Goal: Information Seeking & Learning: Check status

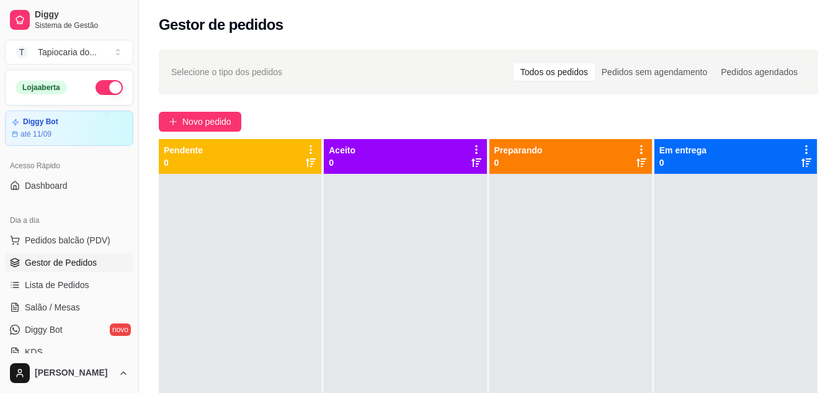
click at [104, 87] on button "button" at bounding box center [109, 87] width 27 height 15
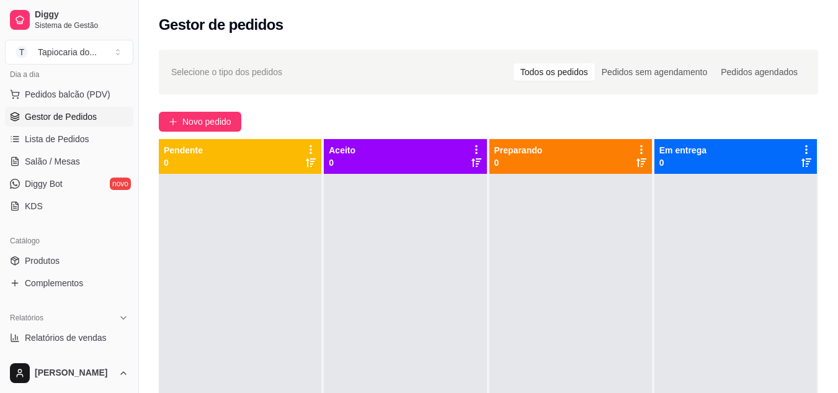
scroll to position [124, 0]
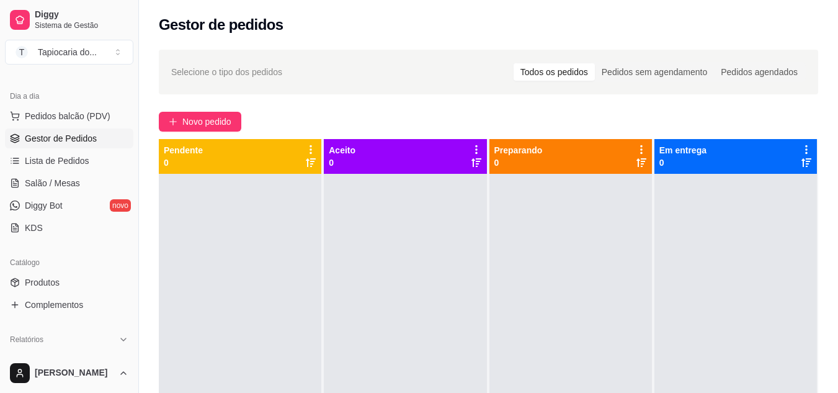
click at [71, 142] on span "Gestor de Pedidos" at bounding box center [61, 138] width 72 height 12
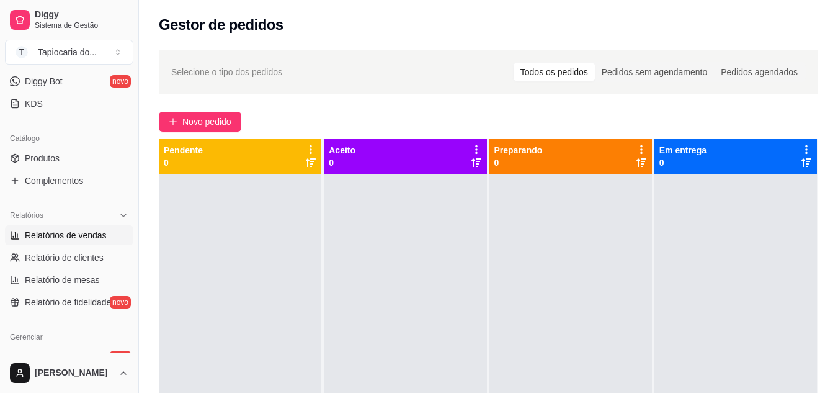
click at [47, 233] on span "Relatórios de vendas" at bounding box center [66, 235] width 82 height 12
select select "ALL"
select select "0"
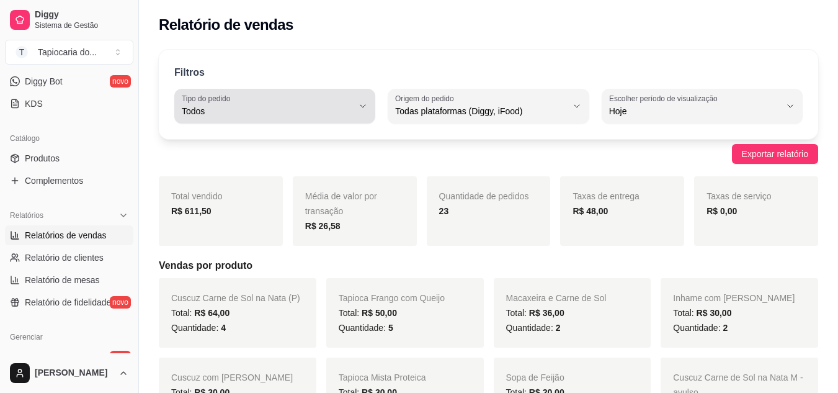
click at [357, 99] on button "Tipo do pedido Todos" at bounding box center [274, 106] width 201 height 35
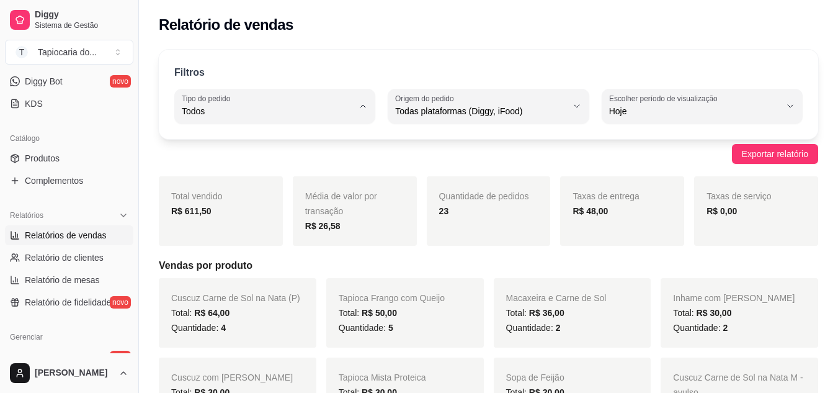
click at [246, 169] on li "Entrega" at bounding box center [275, 160] width 184 height 19
type input "DELIVERY"
select select "DELIVERY"
